Goal: Information Seeking & Learning: Learn about a topic

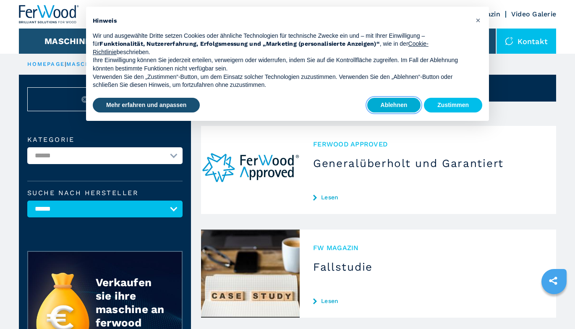
click at [393, 108] on button "Ablehnen" at bounding box center [394, 105] width 54 height 15
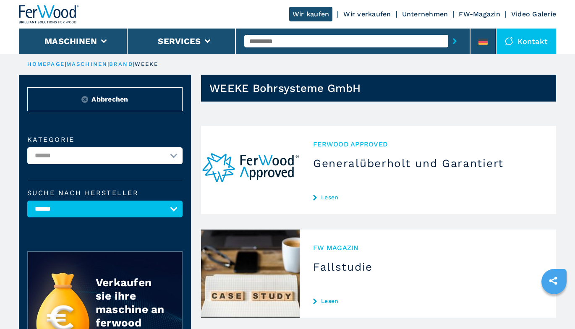
click at [324, 196] on link "Lesen" at bounding box center [428, 197] width 230 height 7
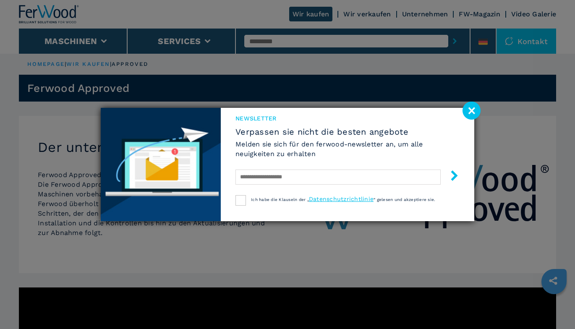
click at [471, 110] on image at bounding box center [472, 111] width 18 height 18
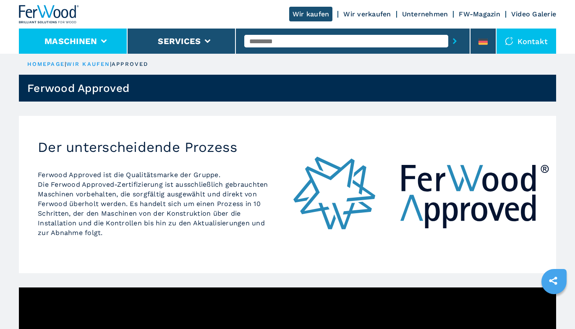
click at [94, 44] on button "Maschinen" at bounding box center [71, 41] width 52 height 10
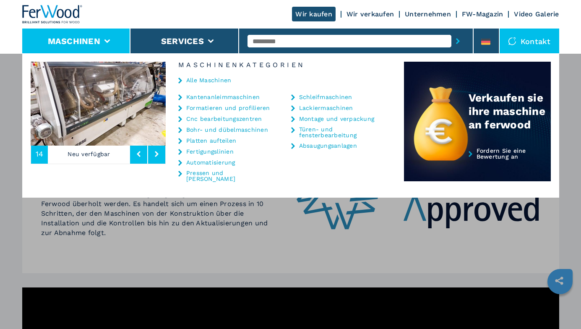
click at [215, 118] on link "Cnc bearbeitungszentren" at bounding box center [224, 119] width 76 height 6
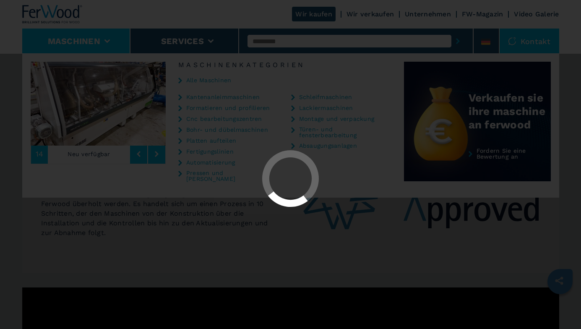
select select "**********"
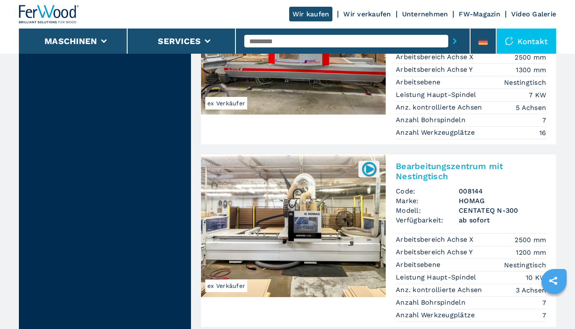
scroll to position [2057, 0]
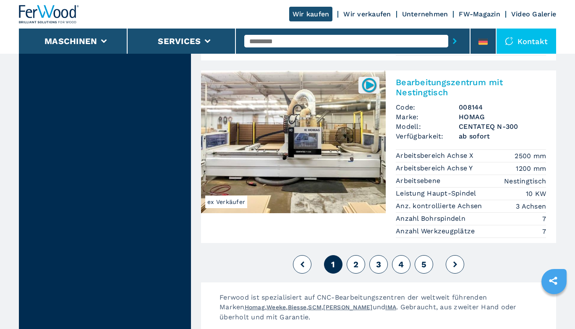
click at [354, 259] on span "2" at bounding box center [356, 264] width 5 height 10
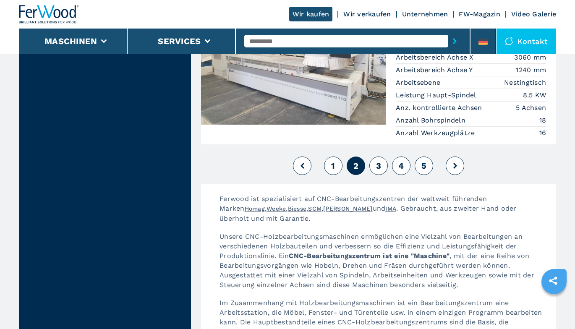
scroll to position [2183, 0]
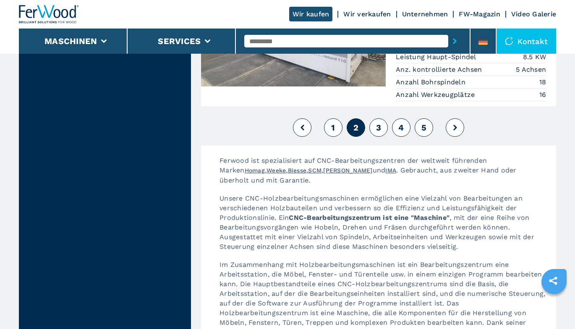
click at [380, 123] on span "3" at bounding box center [378, 128] width 5 height 10
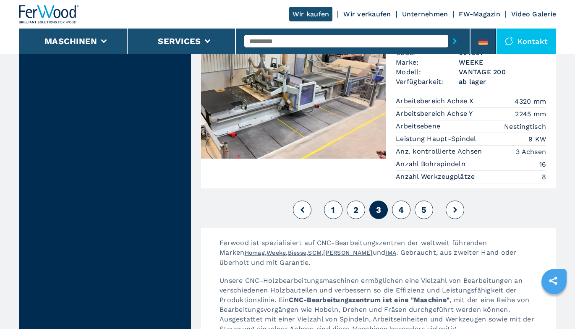
scroll to position [2183, 0]
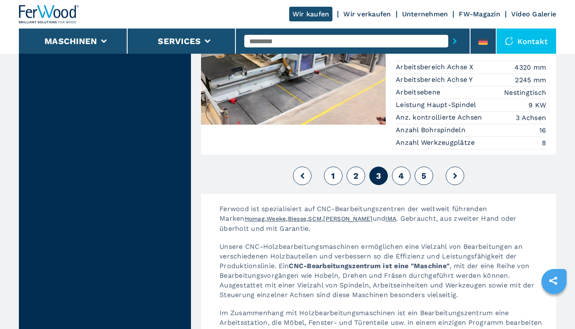
click at [401, 171] on span "4" at bounding box center [400, 176] width 5 height 10
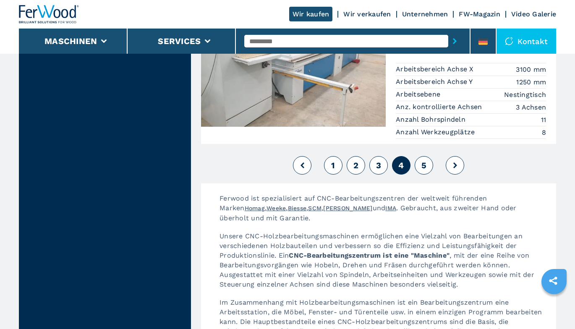
scroll to position [2183, 0]
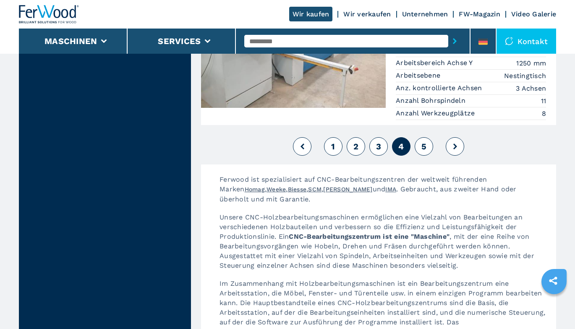
click at [424, 141] on span "5" at bounding box center [424, 146] width 5 height 10
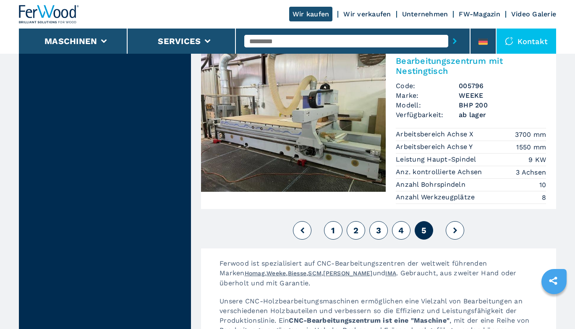
scroll to position [2015, 0]
